Goal: Information Seeking & Learning: Learn about a topic

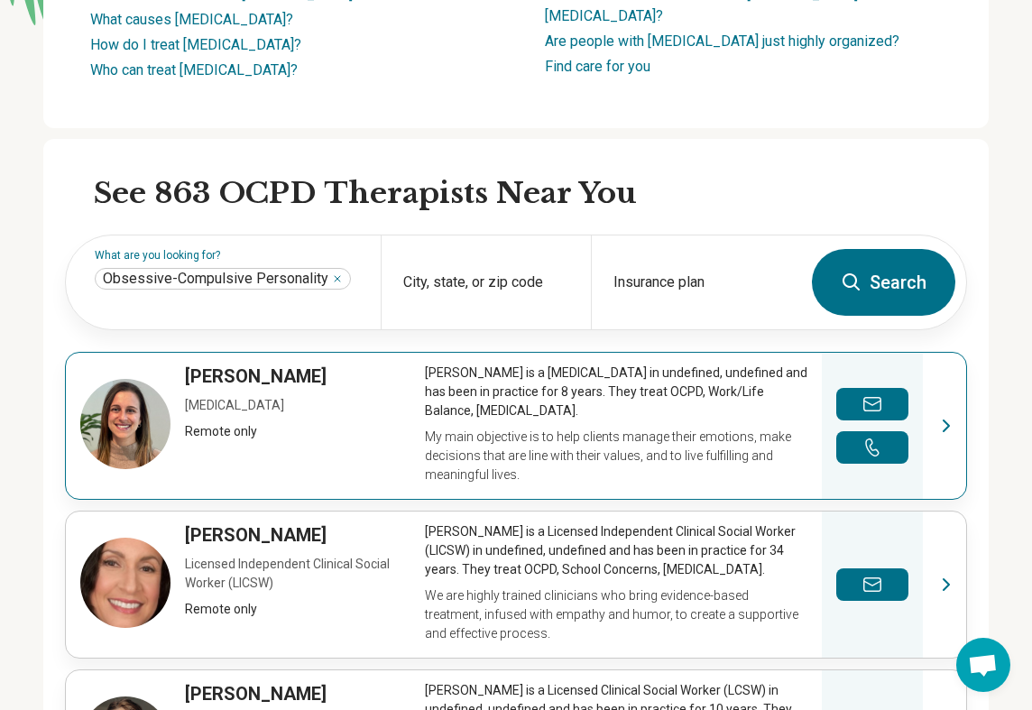
scroll to position [412, 0]
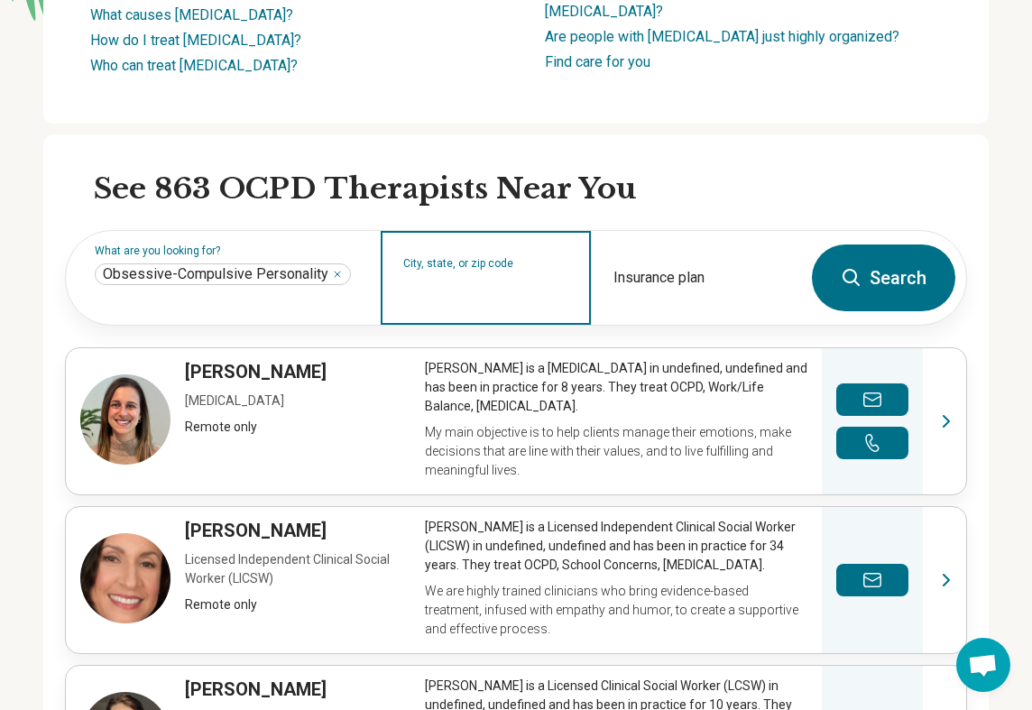
click at [530, 300] on input "City, state, or zip code" at bounding box center [486, 290] width 166 height 22
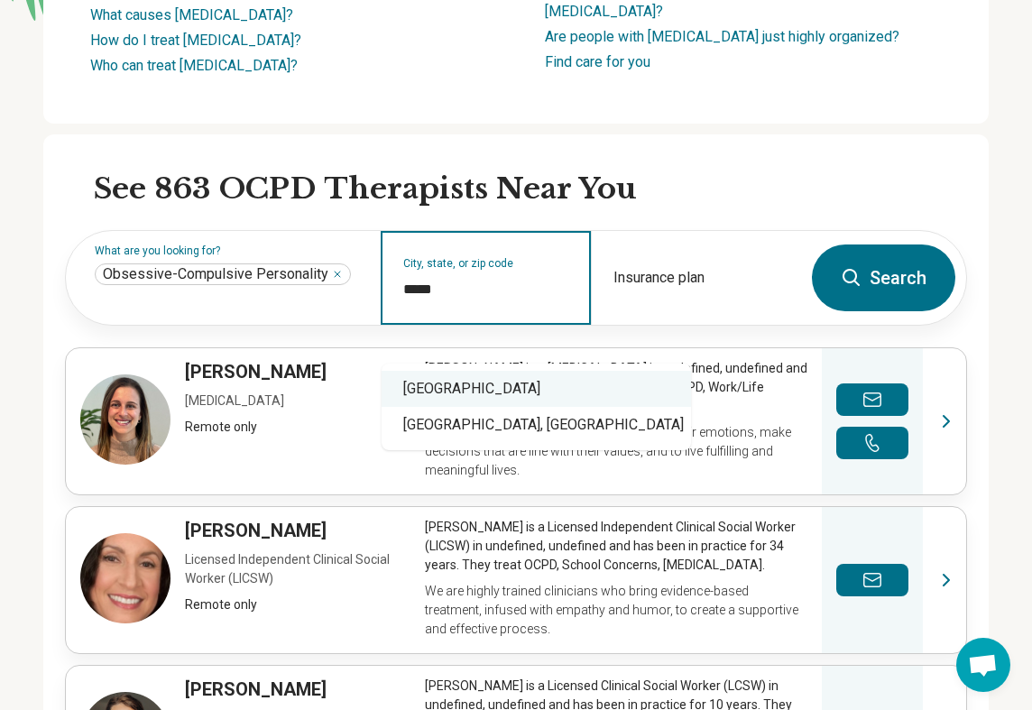
click at [529, 394] on div "Watertown, MA 02472" at bounding box center [536, 389] width 309 height 36
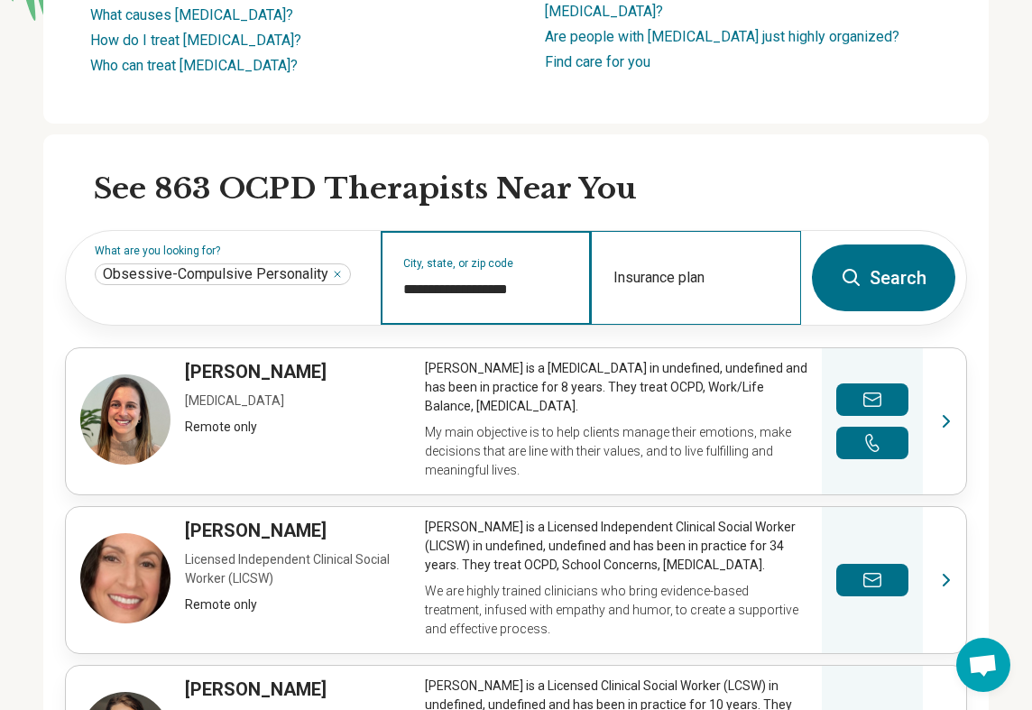
type input "**********"
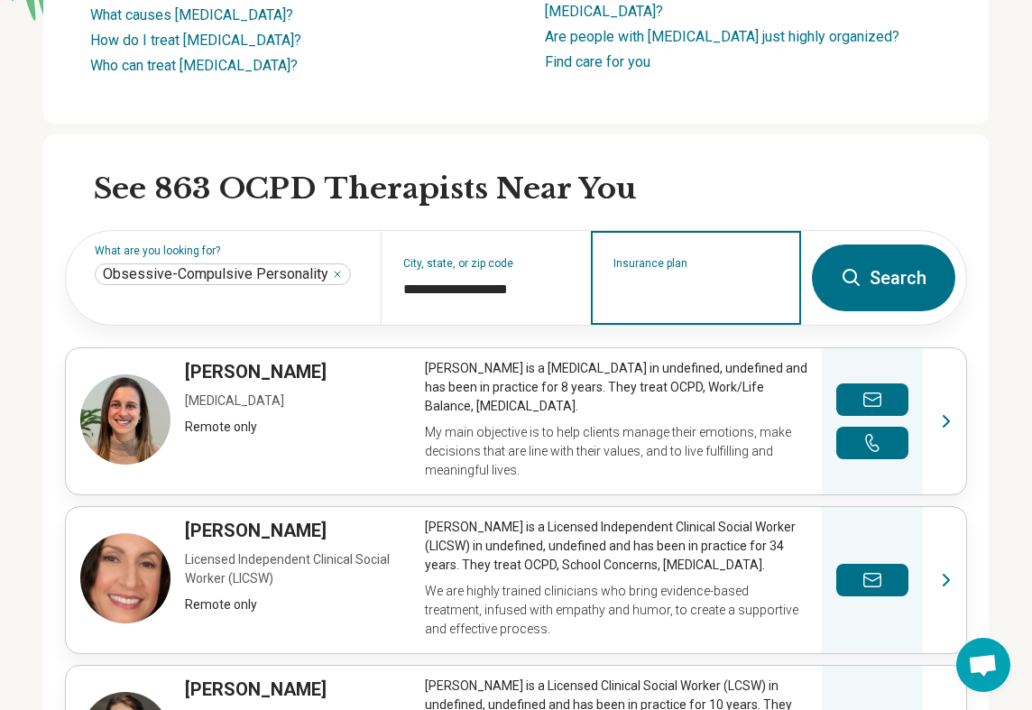
click at [658, 300] on input "Insurance plan" at bounding box center [697, 290] width 166 height 22
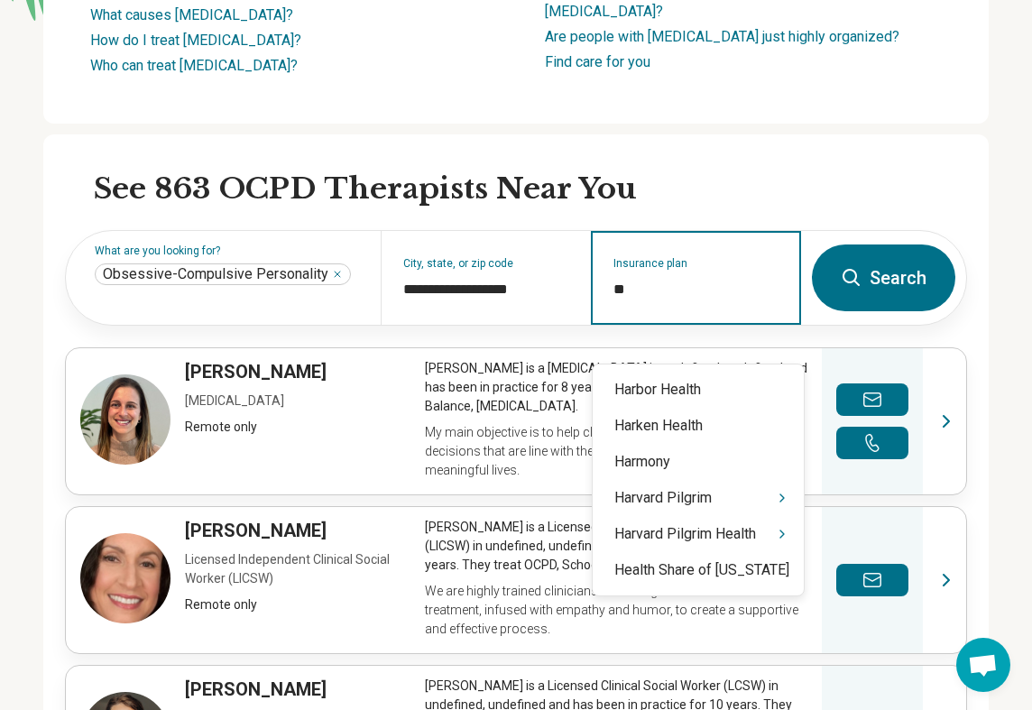
type input "***"
click at [720, 494] on div "Harvard Pilgrim" at bounding box center [698, 498] width 211 height 36
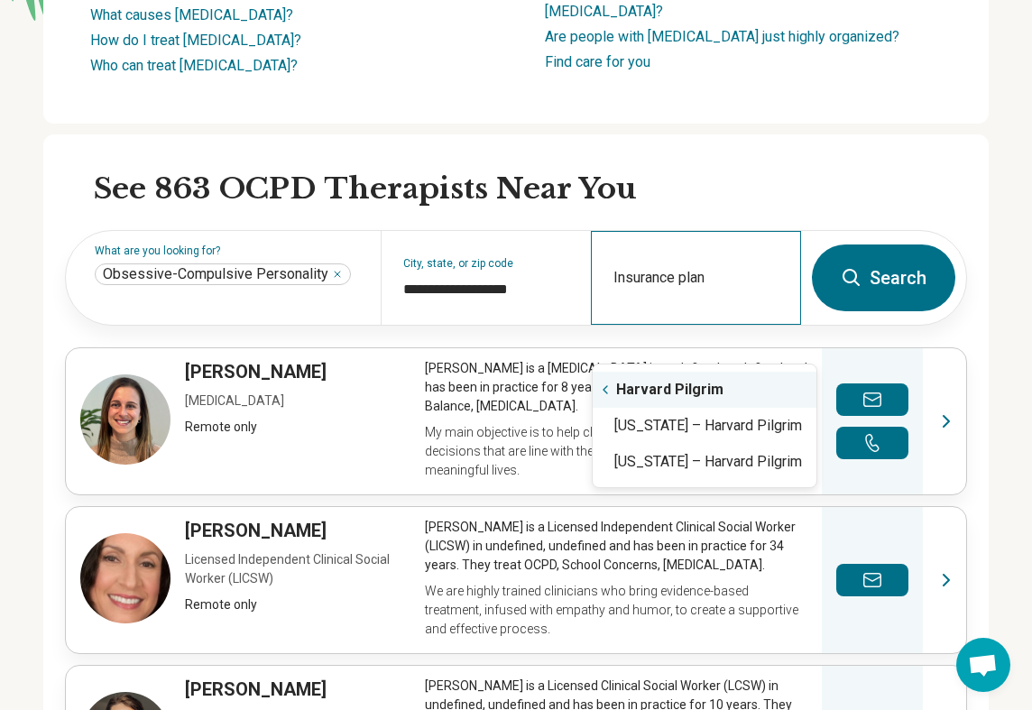
click at [657, 325] on div "Insurance plan" at bounding box center [696, 278] width 210 height 94
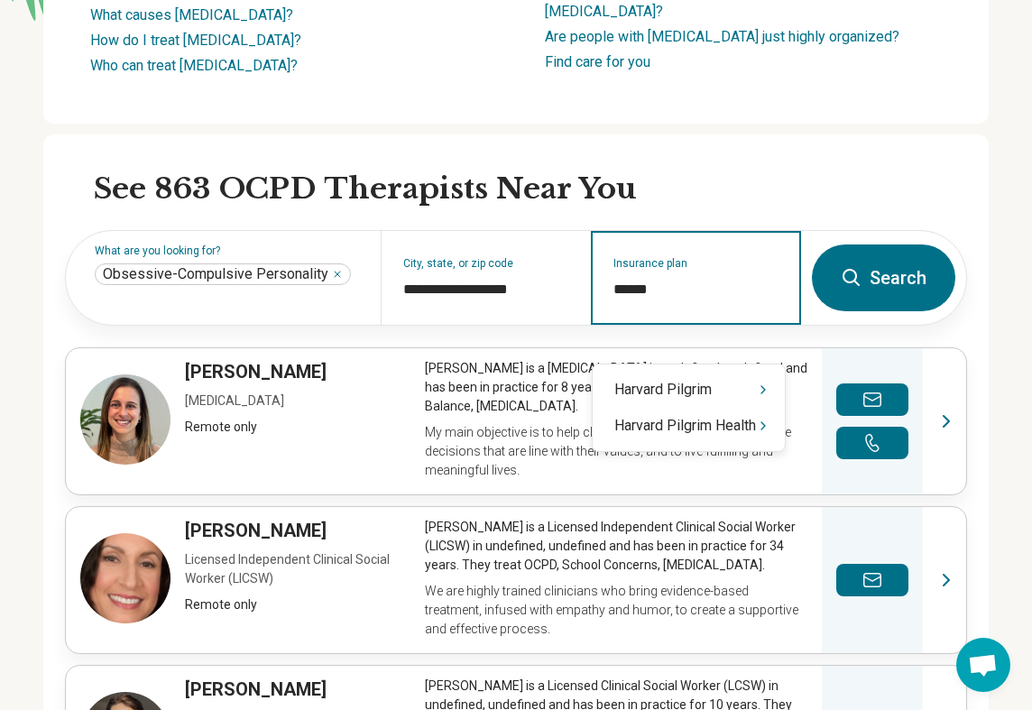
type input "*******"
click at [667, 416] on div "Harvard Pilgrim Health" at bounding box center [689, 426] width 192 height 36
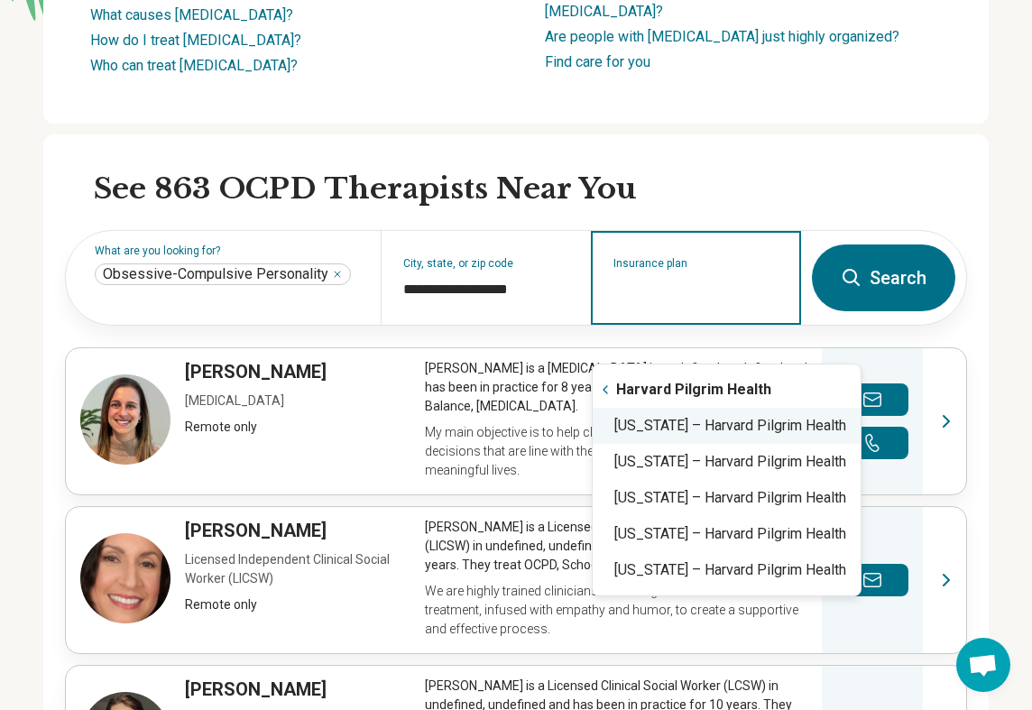
click at [687, 429] on div "Massachusetts – Harvard Pilgrim Health" at bounding box center [727, 426] width 268 height 36
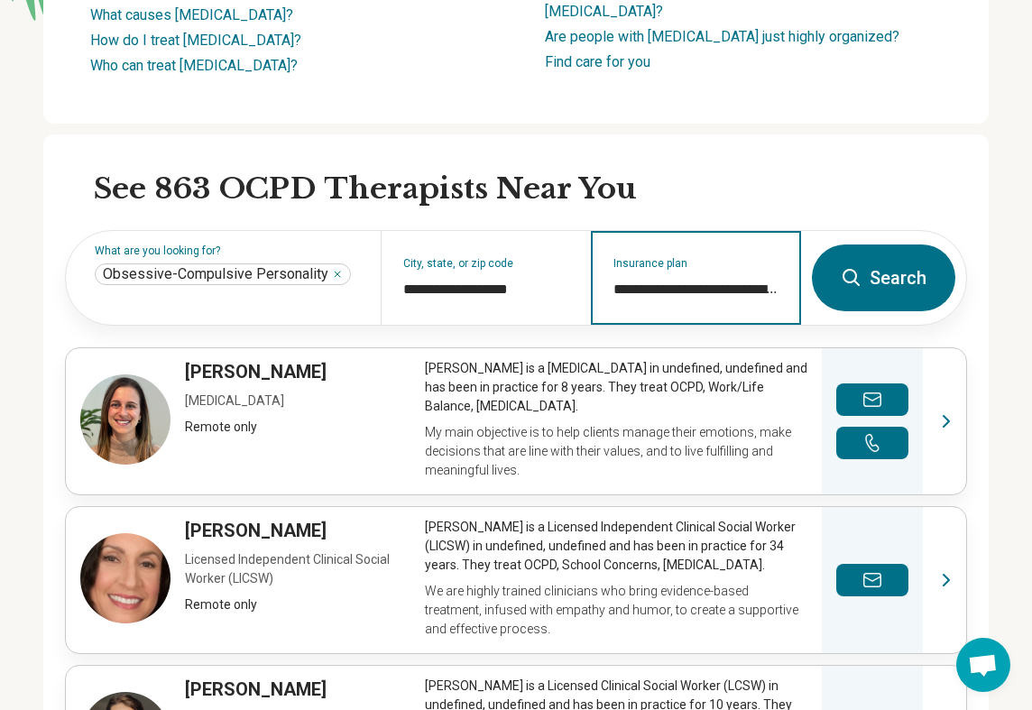
type input "**********"
click at [846, 289] on icon at bounding box center [852, 278] width 22 height 22
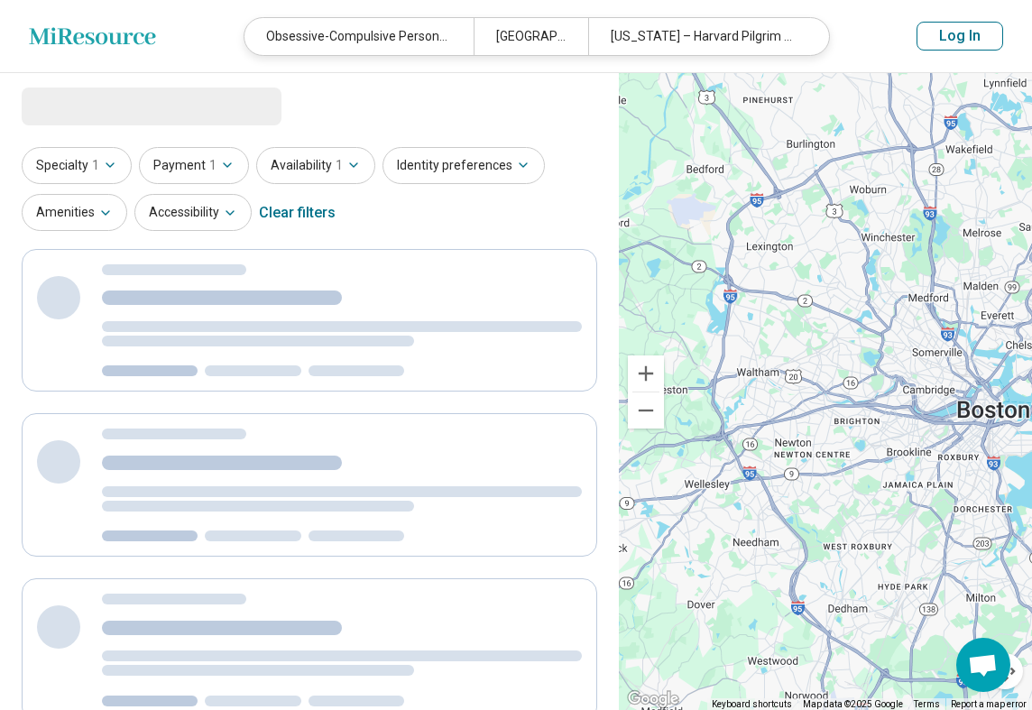
select select "***"
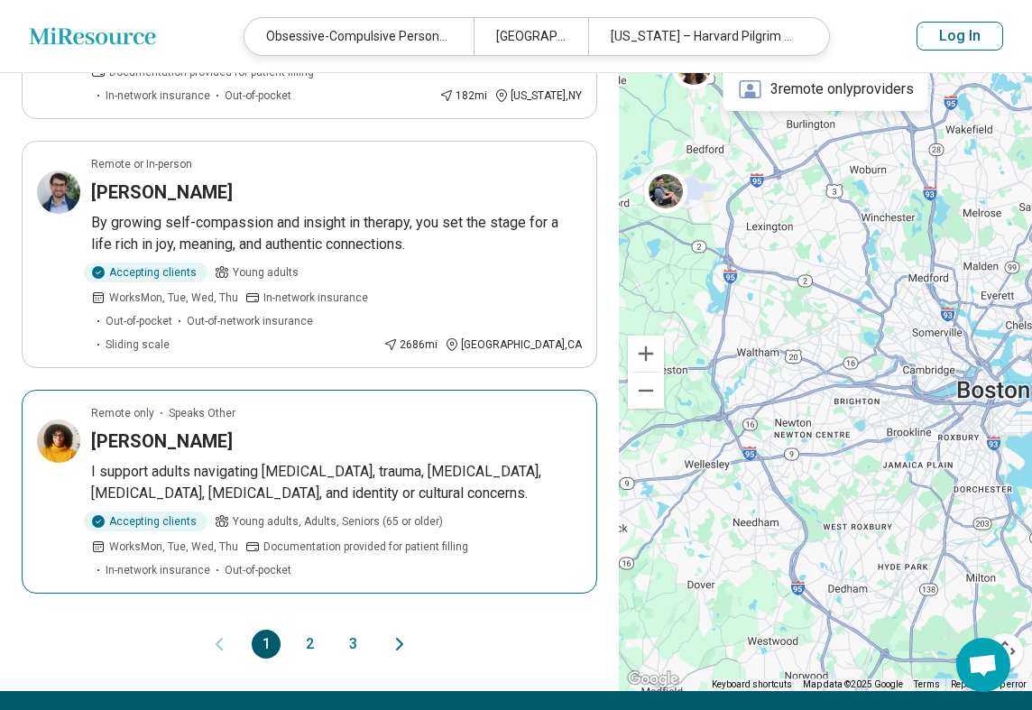
scroll to position [2087, 0]
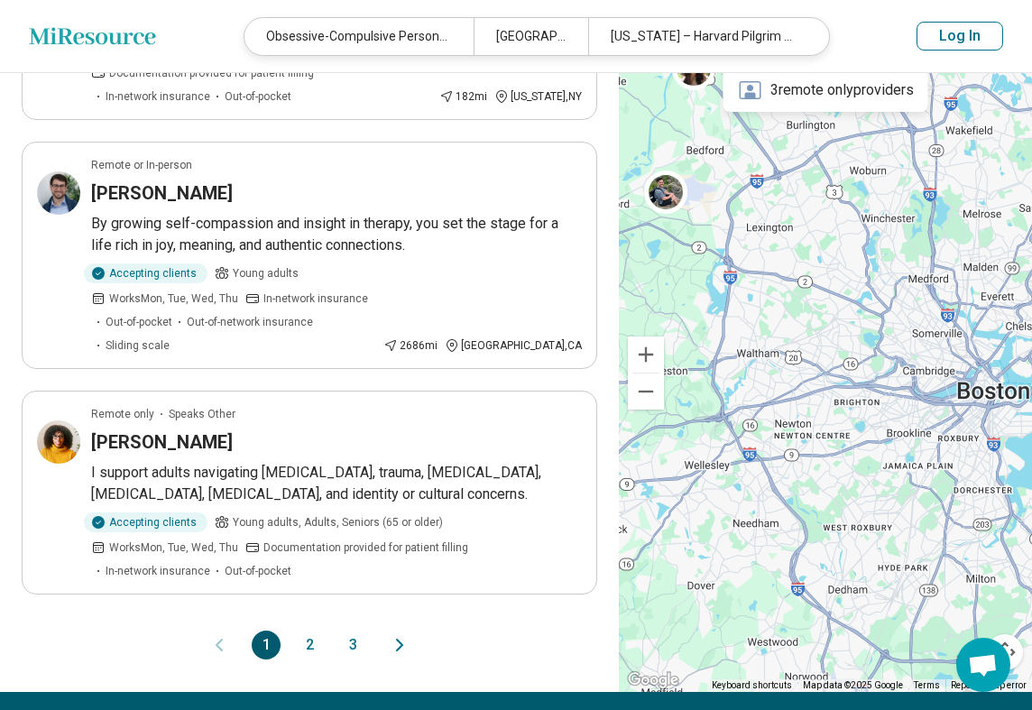
click at [316, 631] on button "2" at bounding box center [309, 645] width 29 height 29
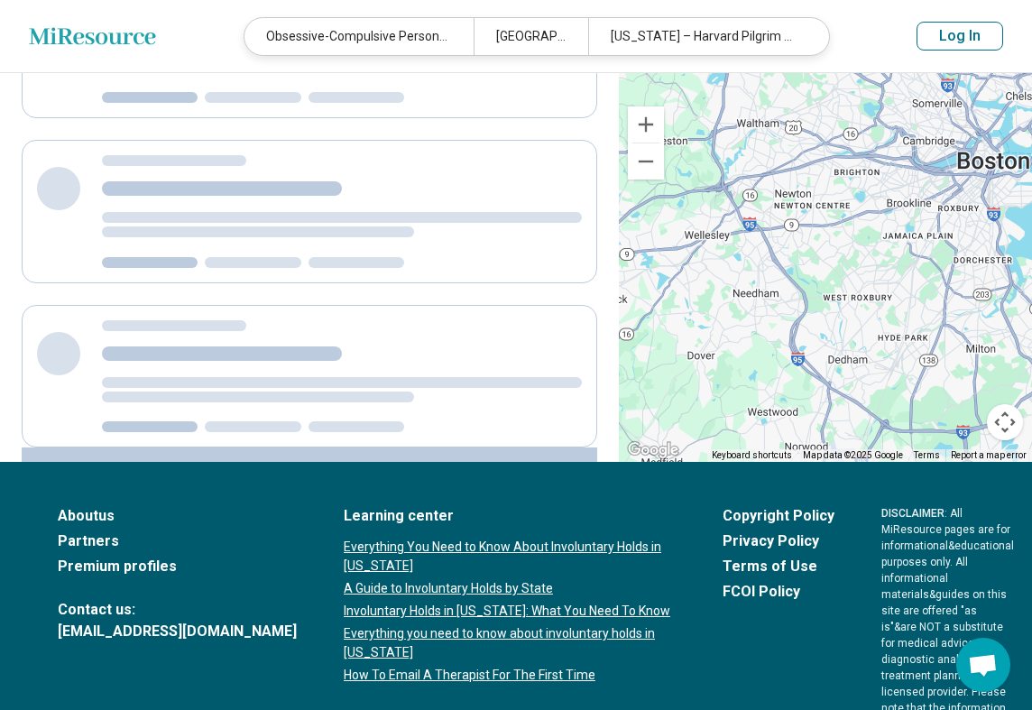
scroll to position [0, 0]
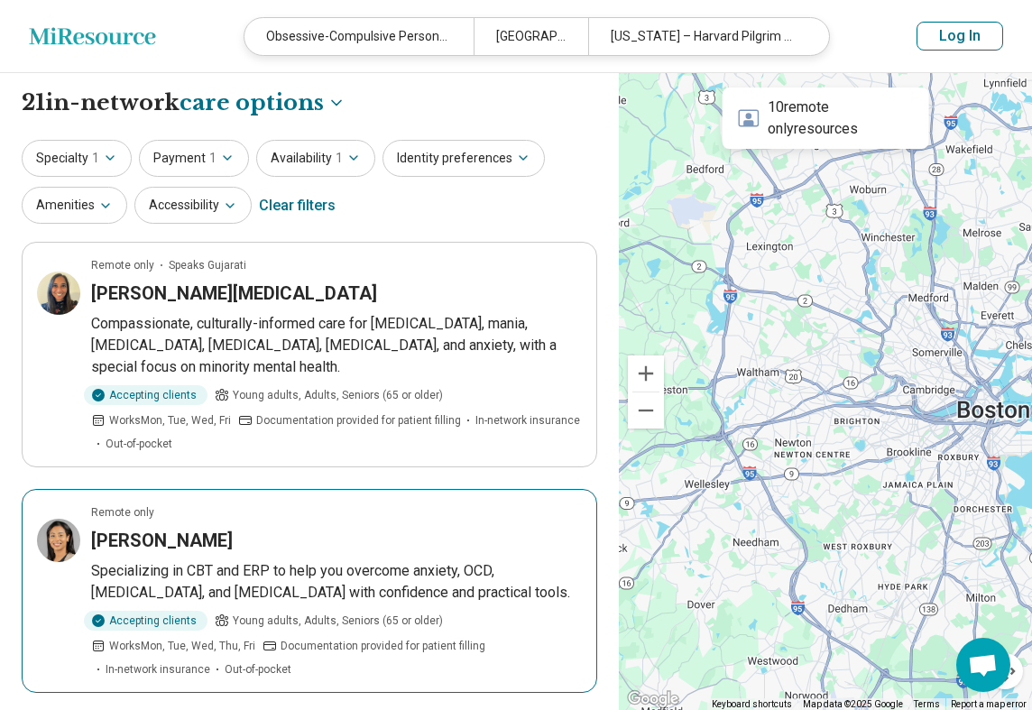
click at [170, 528] on h3 "[PERSON_NAME]" at bounding box center [162, 540] width 142 height 25
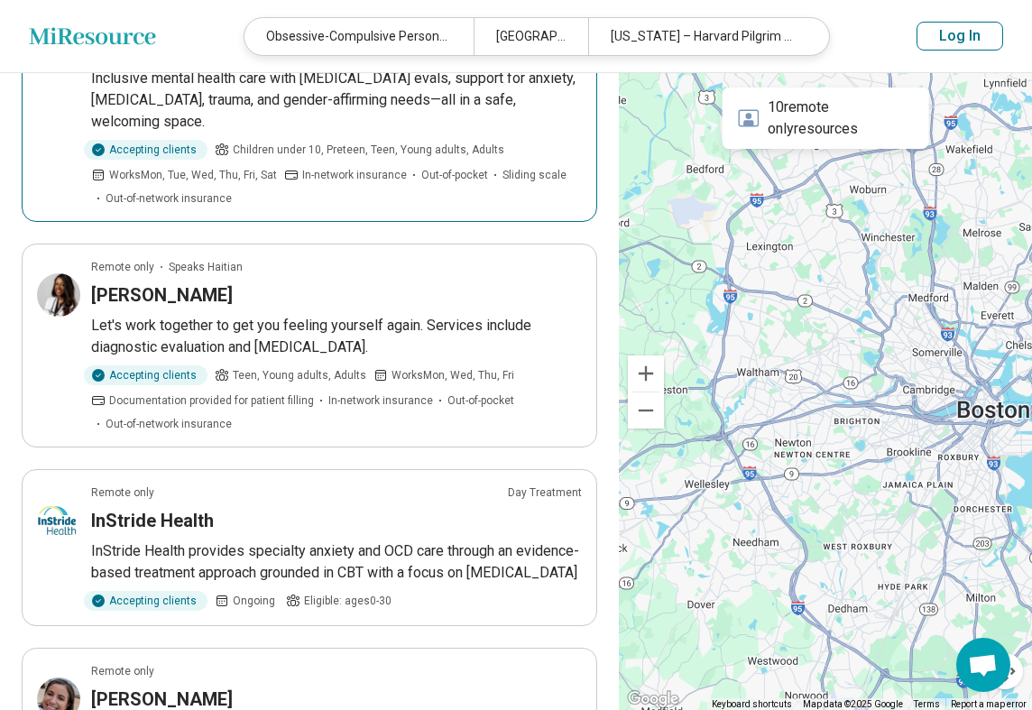
scroll to position [1622, 0]
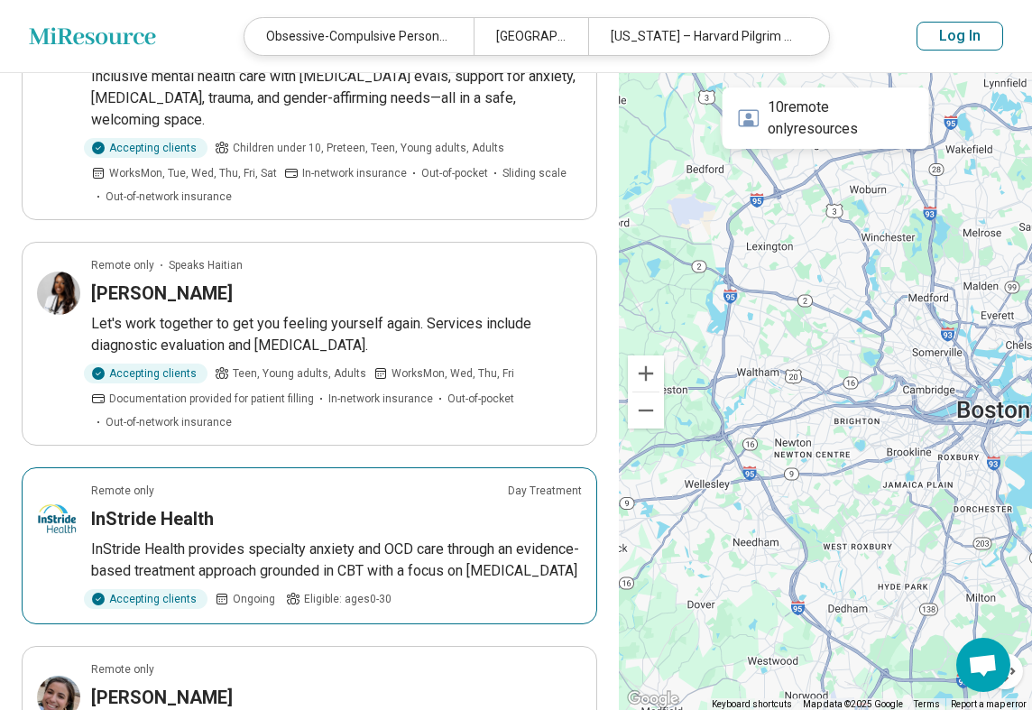
click at [455, 467] on article "Remote only Day Treatment InStride Health InStride Health provides specialty an…" at bounding box center [310, 545] width 576 height 157
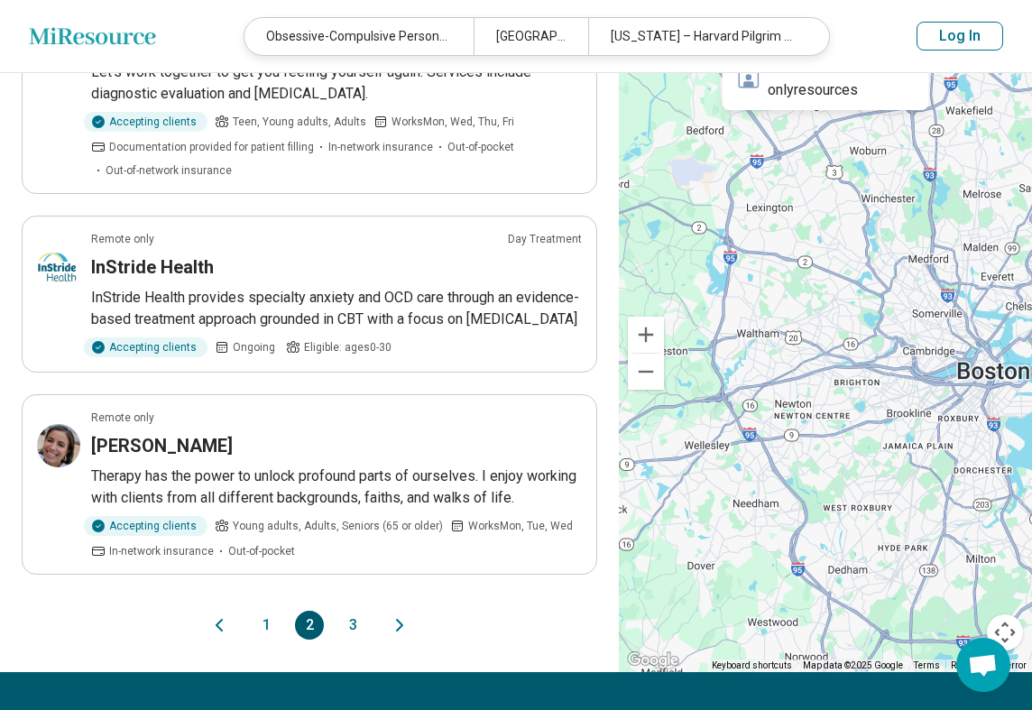
scroll to position [1887, 0]
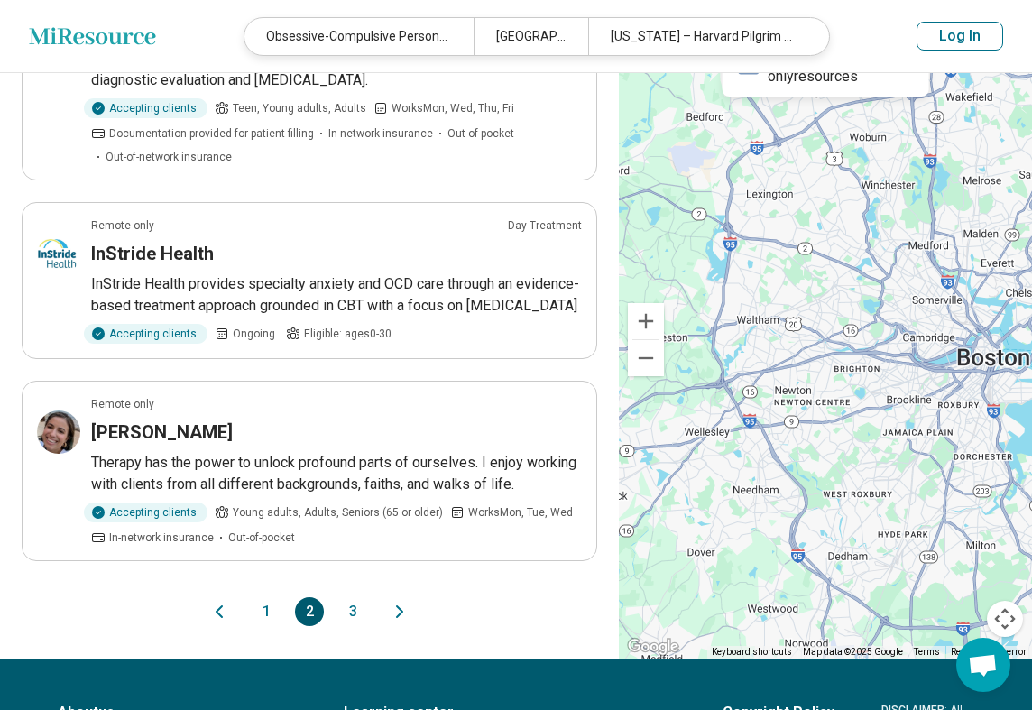
click at [400, 601] on icon "Next page" at bounding box center [400, 612] width 22 height 22
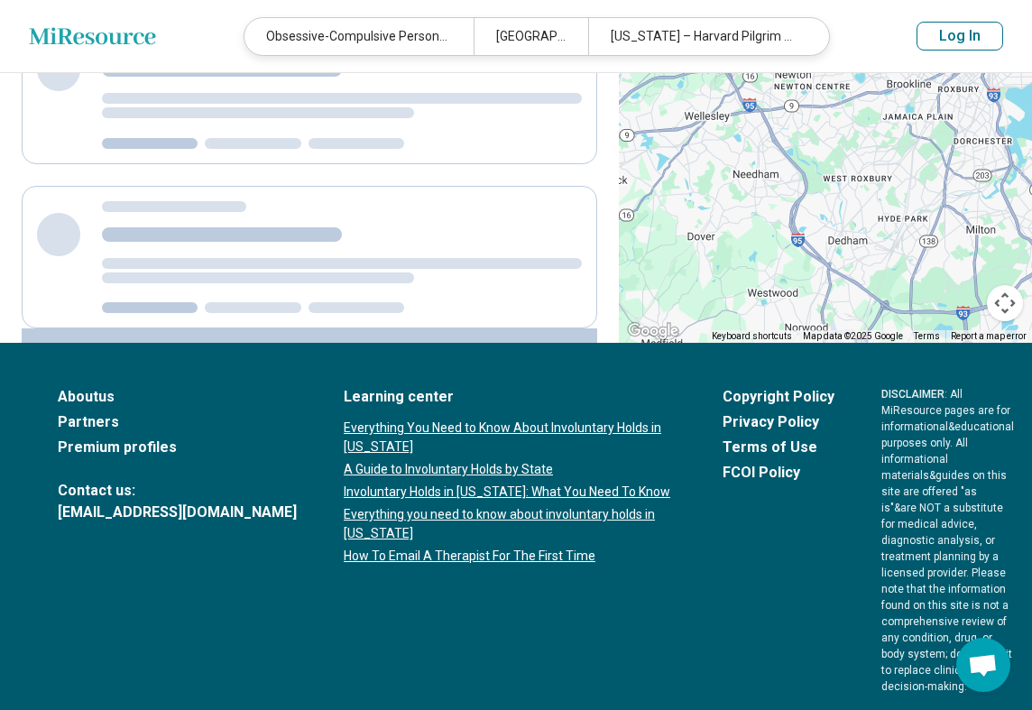
scroll to position [0, 0]
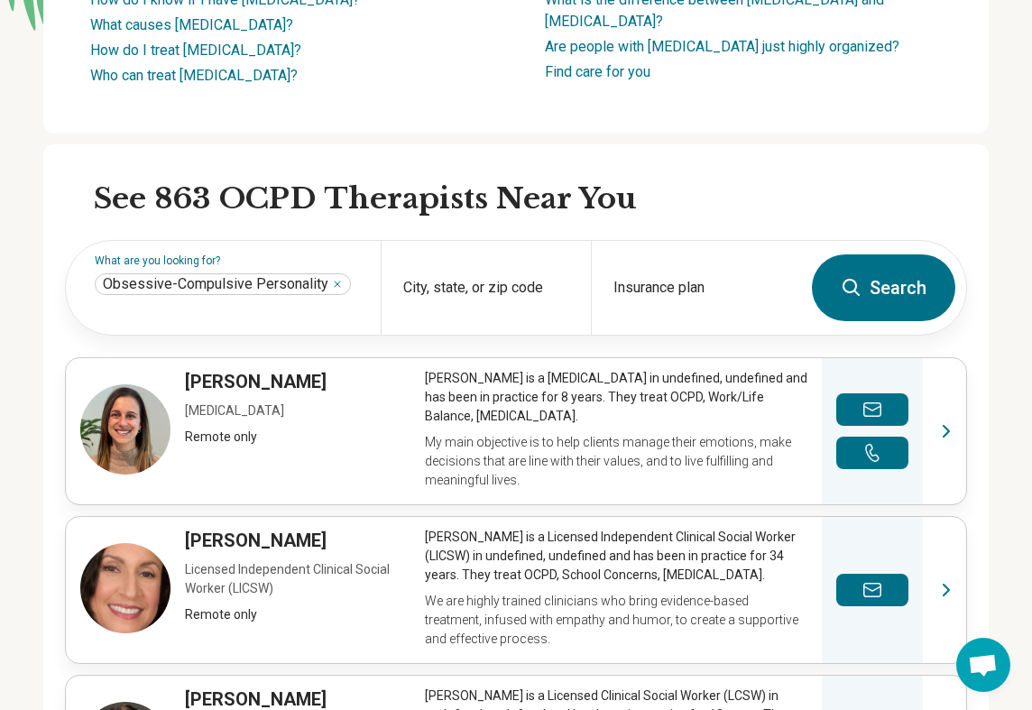
scroll to position [412, 0]
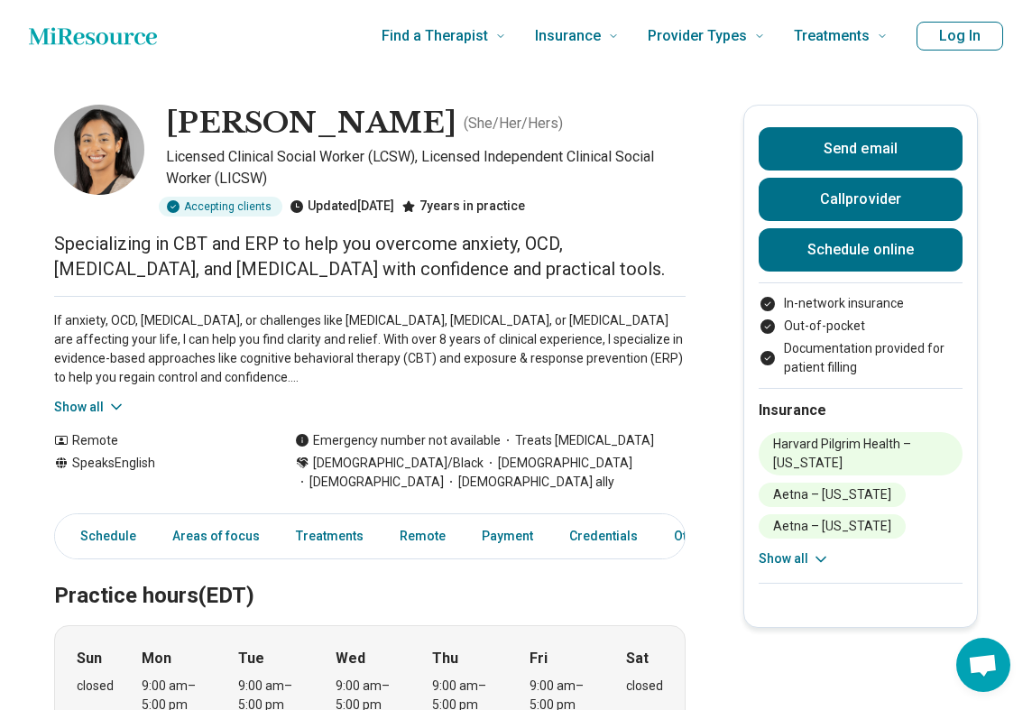
click at [83, 401] on button "Show all" at bounding box center [89, 407] width 71 height 19
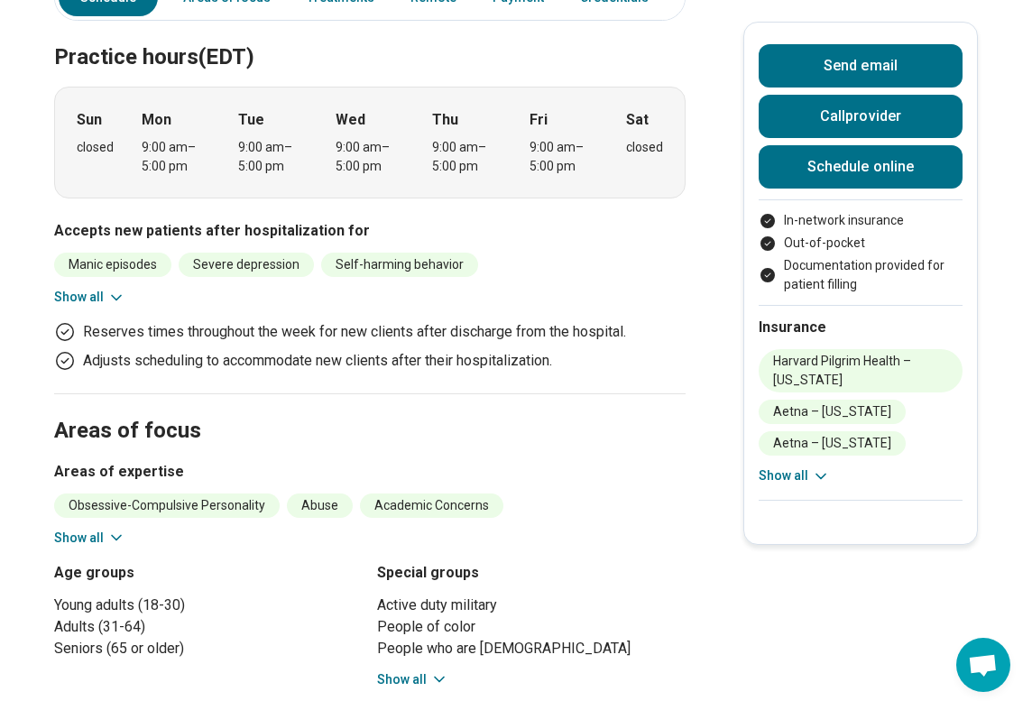
scroll to position [729, 0]
click at [92, 538] on button "Show all" at bounding box center [89, 537] width 71 height 19
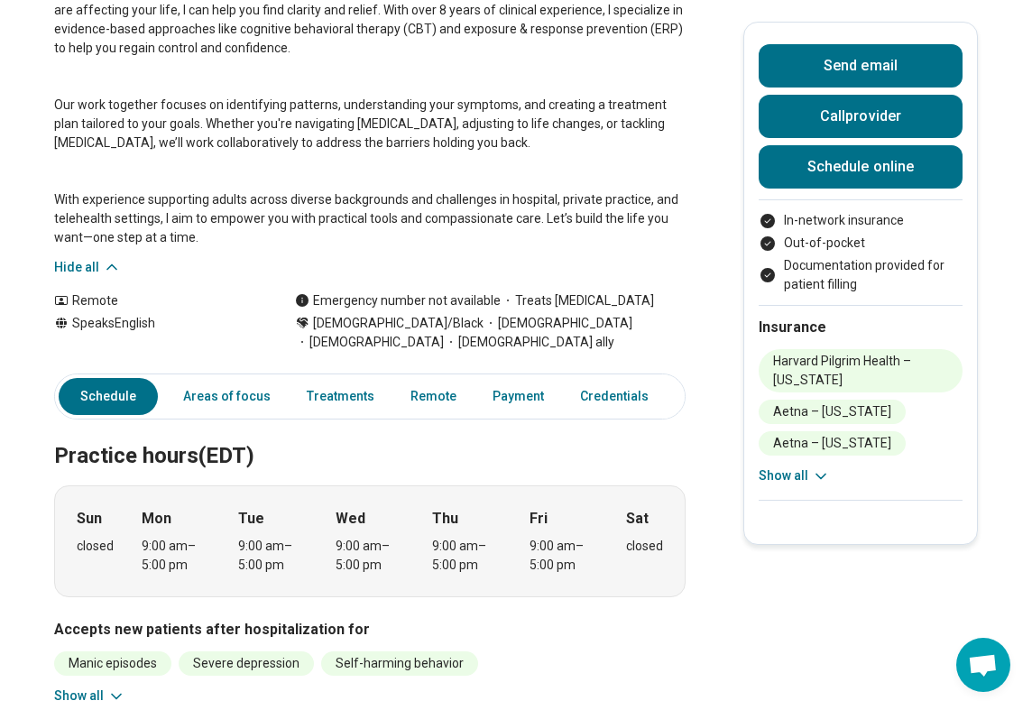
scroll to position [0, 0]
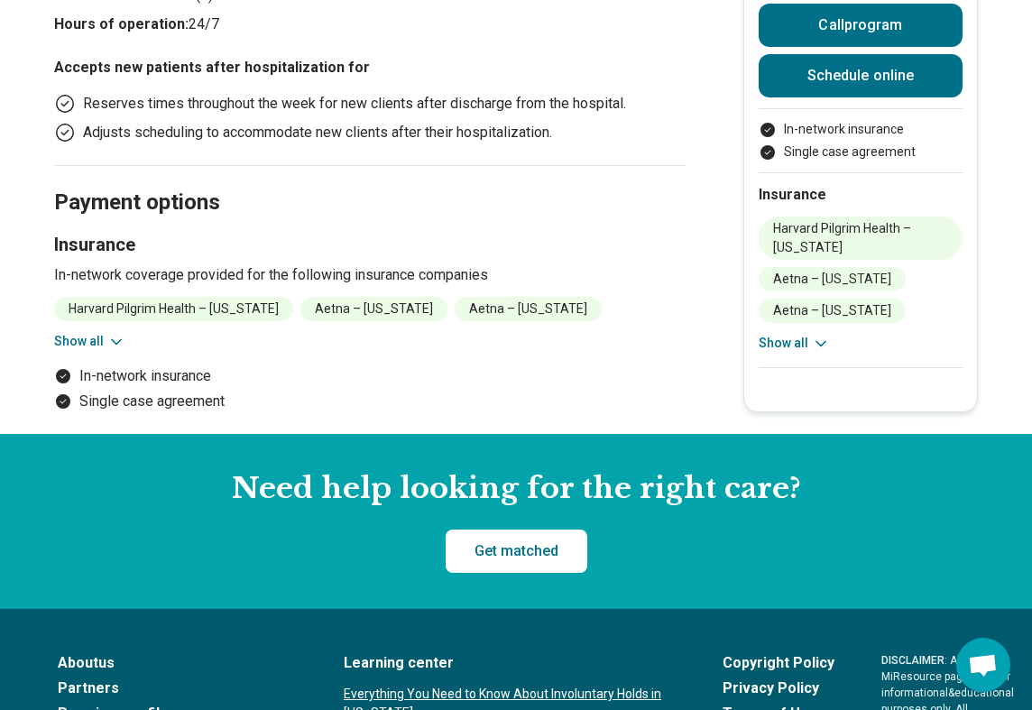
scroll to position [995, 0]
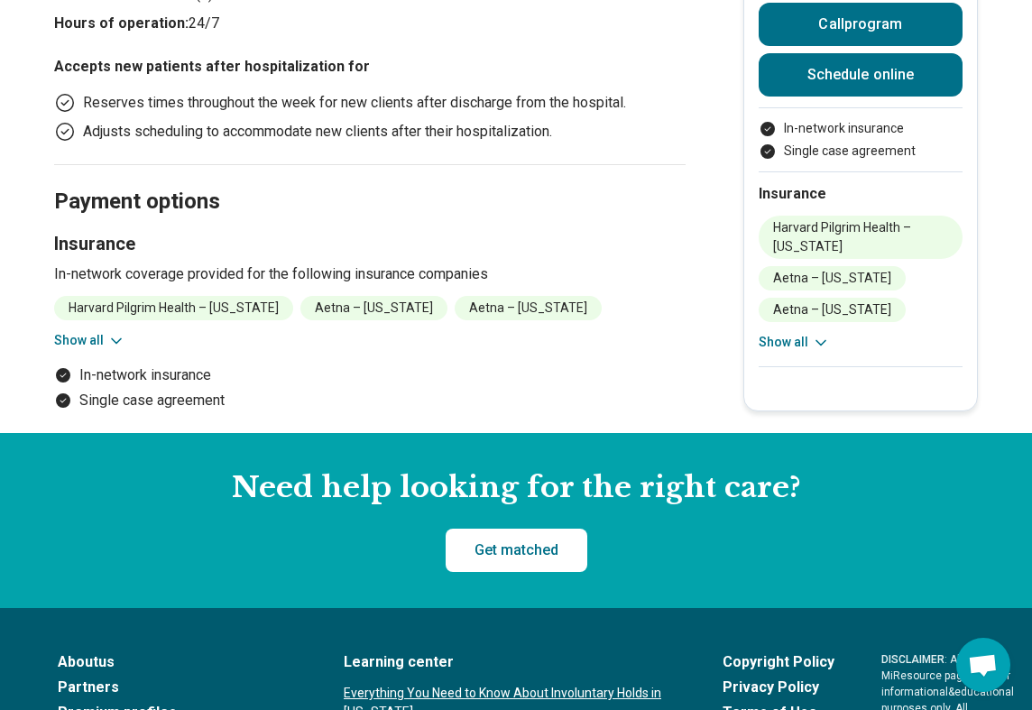
click at [97, 348] on button "Show all" at bounding box center [89, 340] width 71 height 19
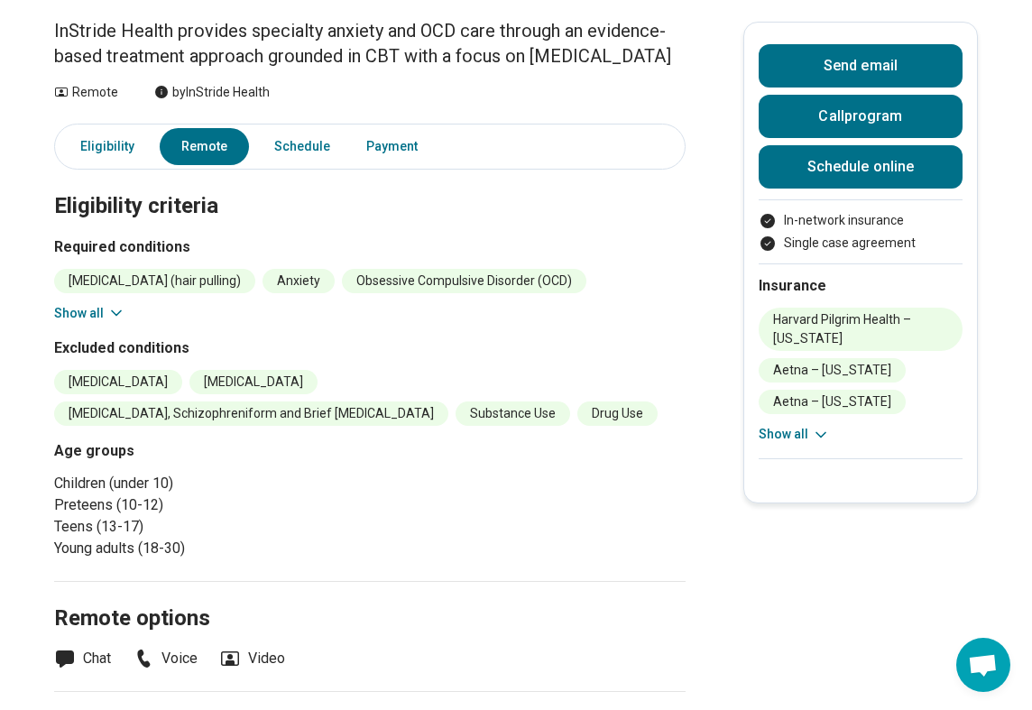
scroll to position [0, 0]
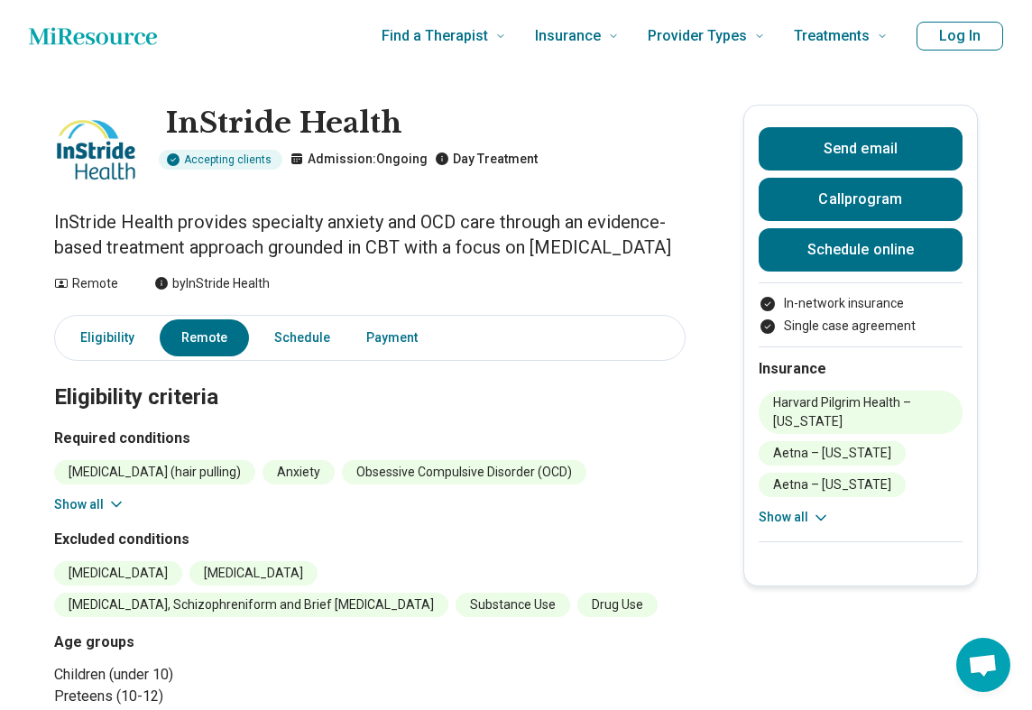
click at [108, 513] on icon at bounding box center [116, 504] width 18 height 18
